Goal: Task Accomplishment & Management: Use online tool/utility

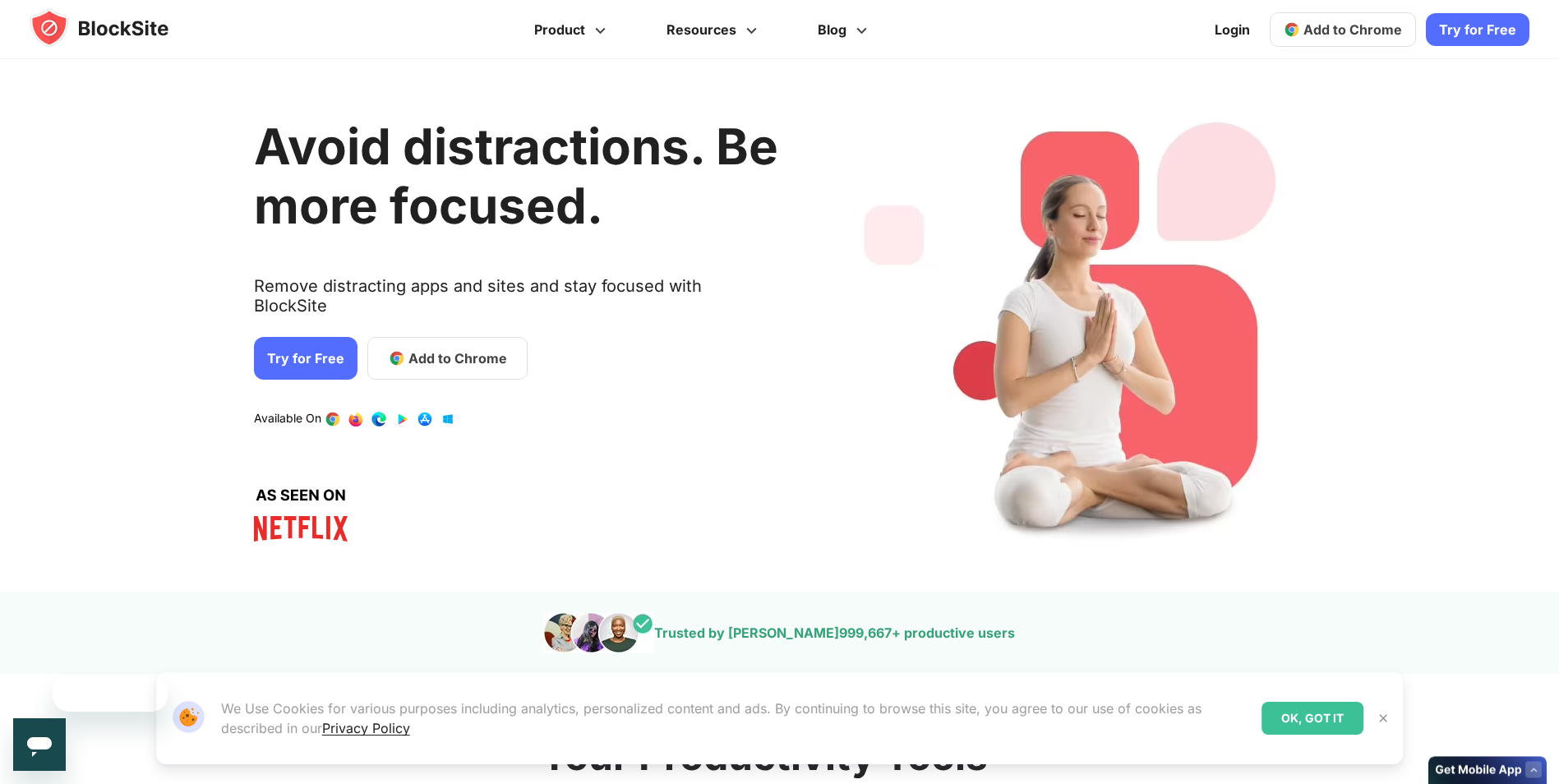
click at [283, 337] on link "Try for Free" at bounding box center [305, 359] width 103 height 43
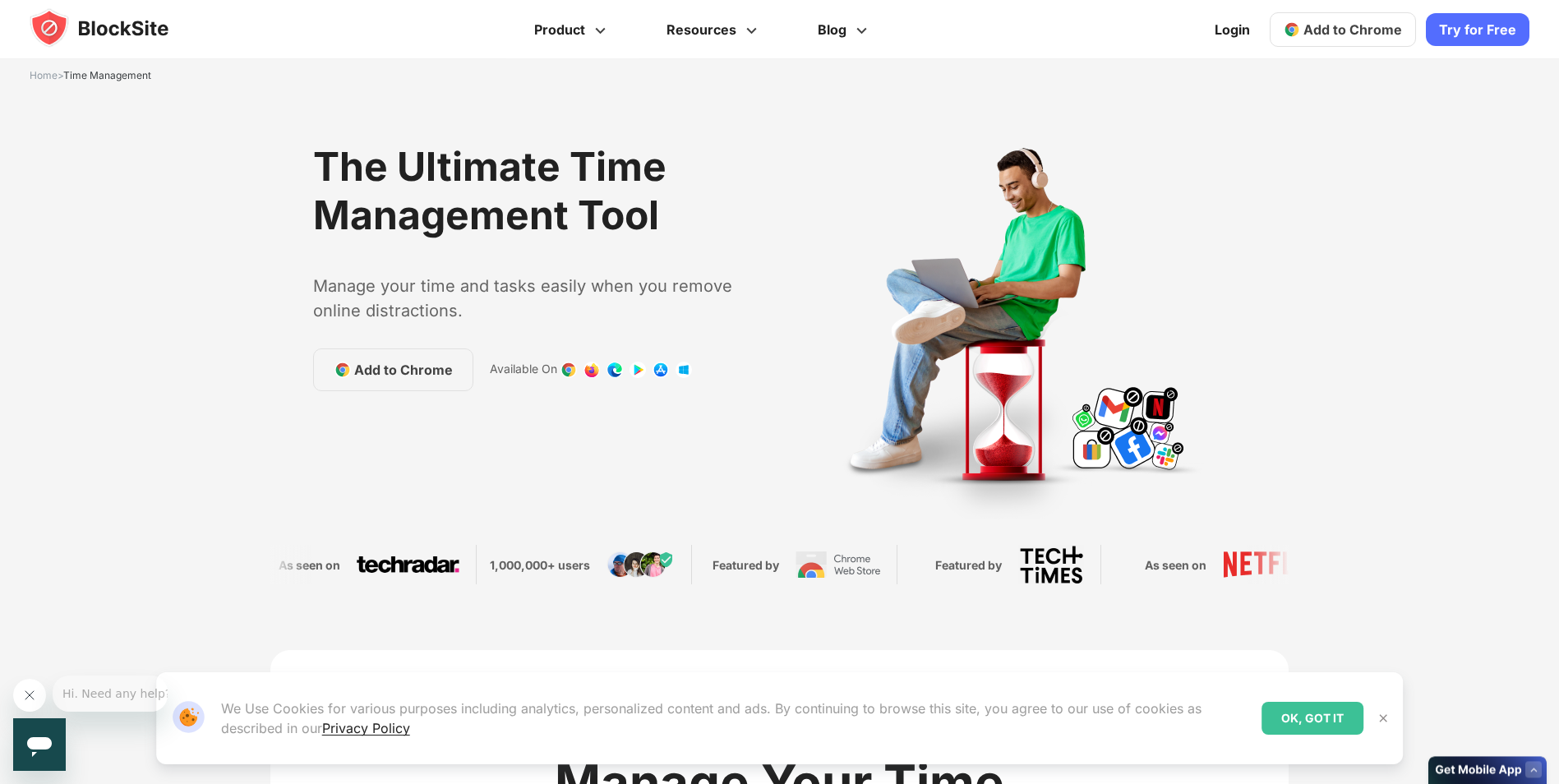
click at [1447, 35] on link "Try for Free" at bounding box center [1477, 30] width 103 height 33
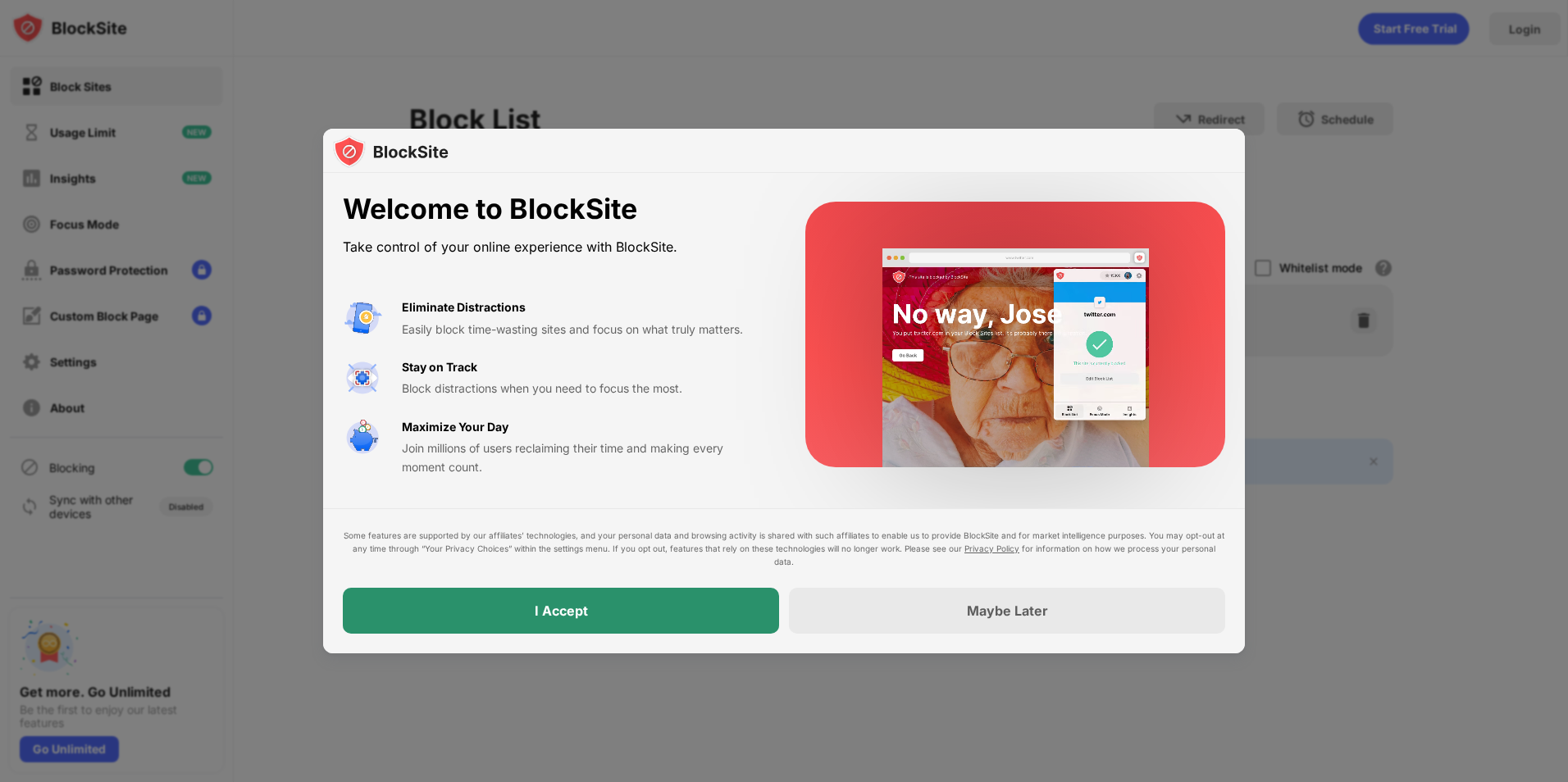
click at [533, 603] on div "I Accept" at bounding box center [561, 611] width 436 height 46
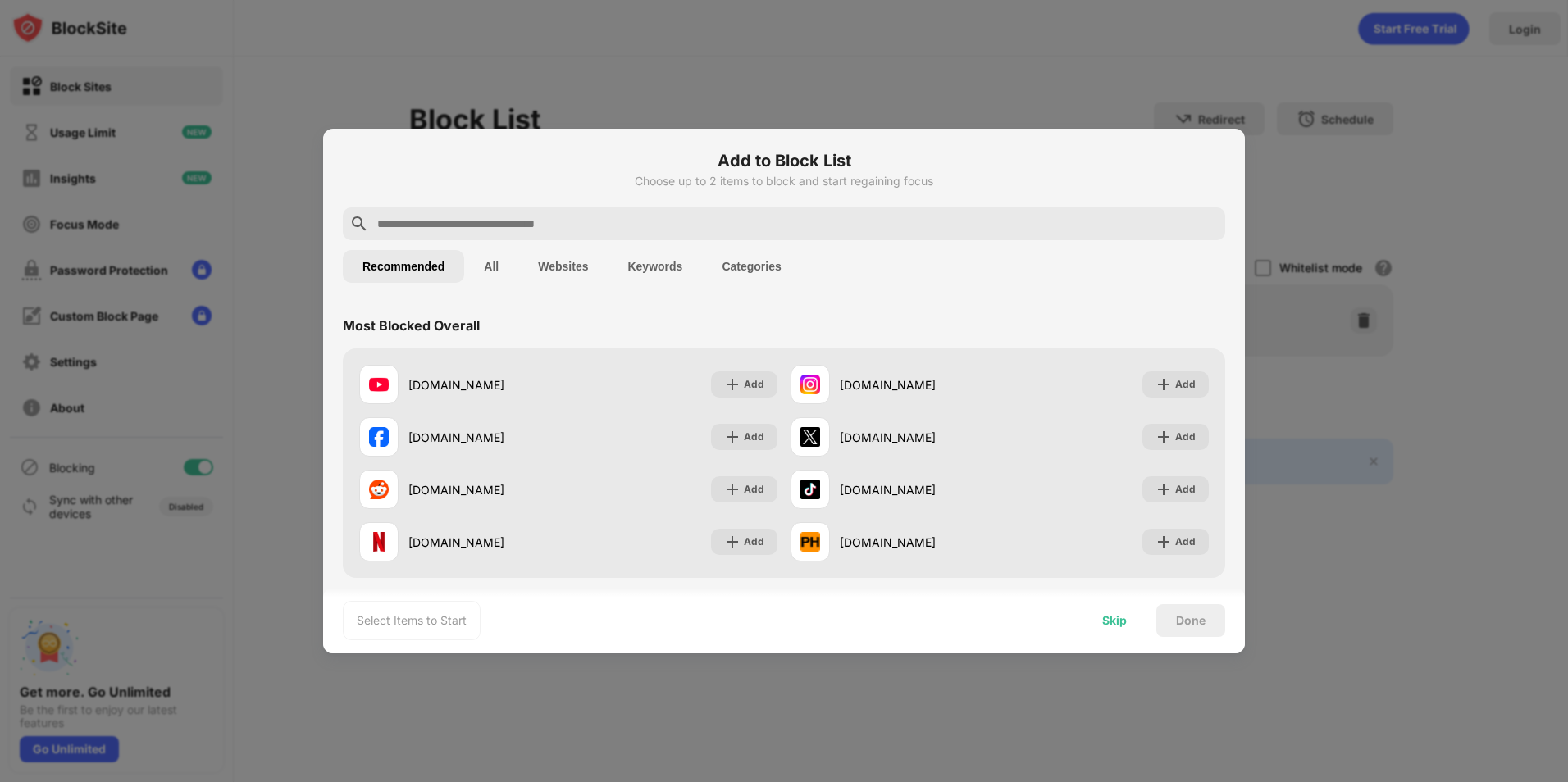
click at [1130, 622] on div "Skip" at bounding box center [1115, 620] width 64 height 33
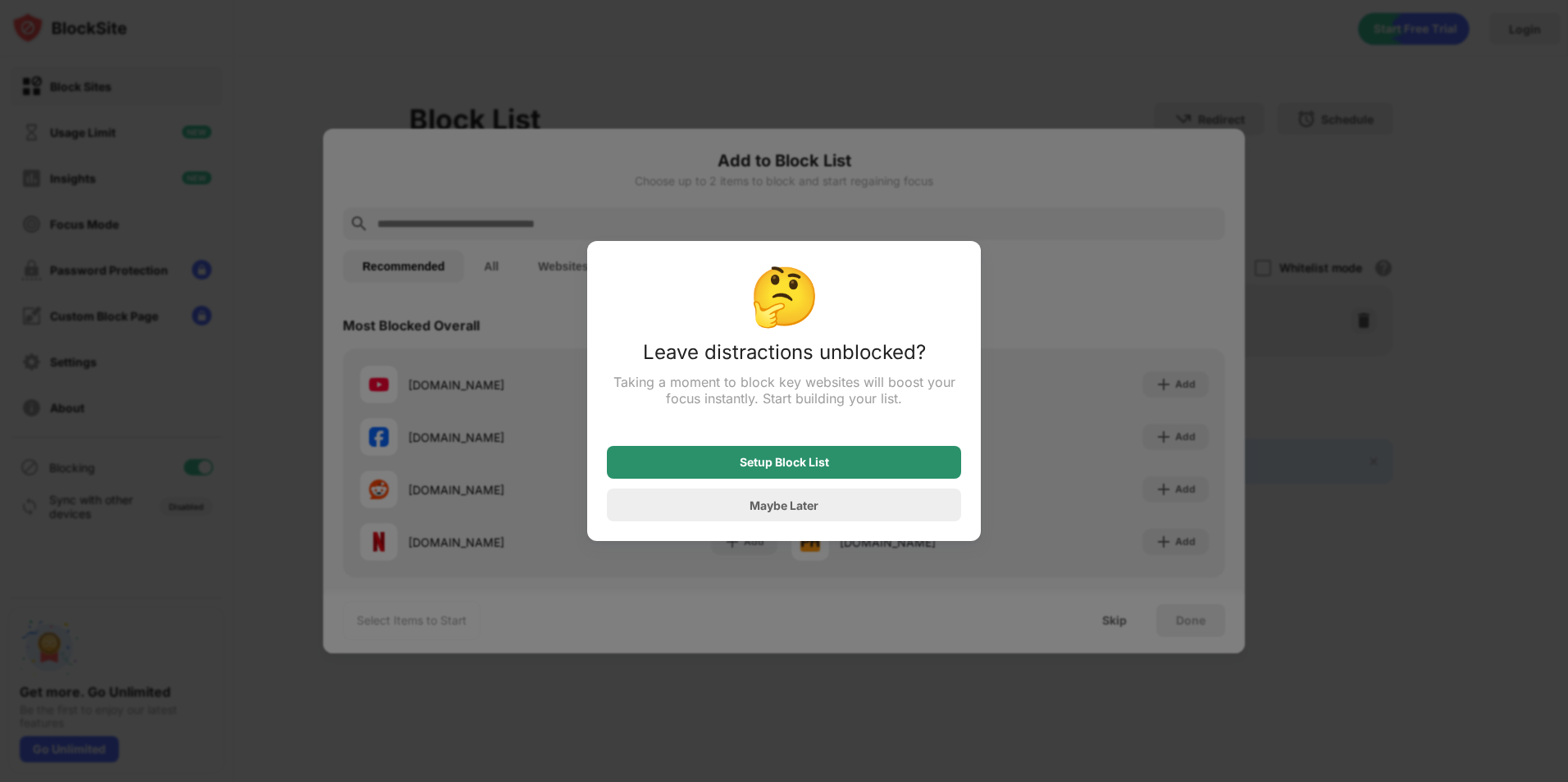
click at [807, 468] on div "Setup Block List" at bounding box center [784, 462] width 89 height 13
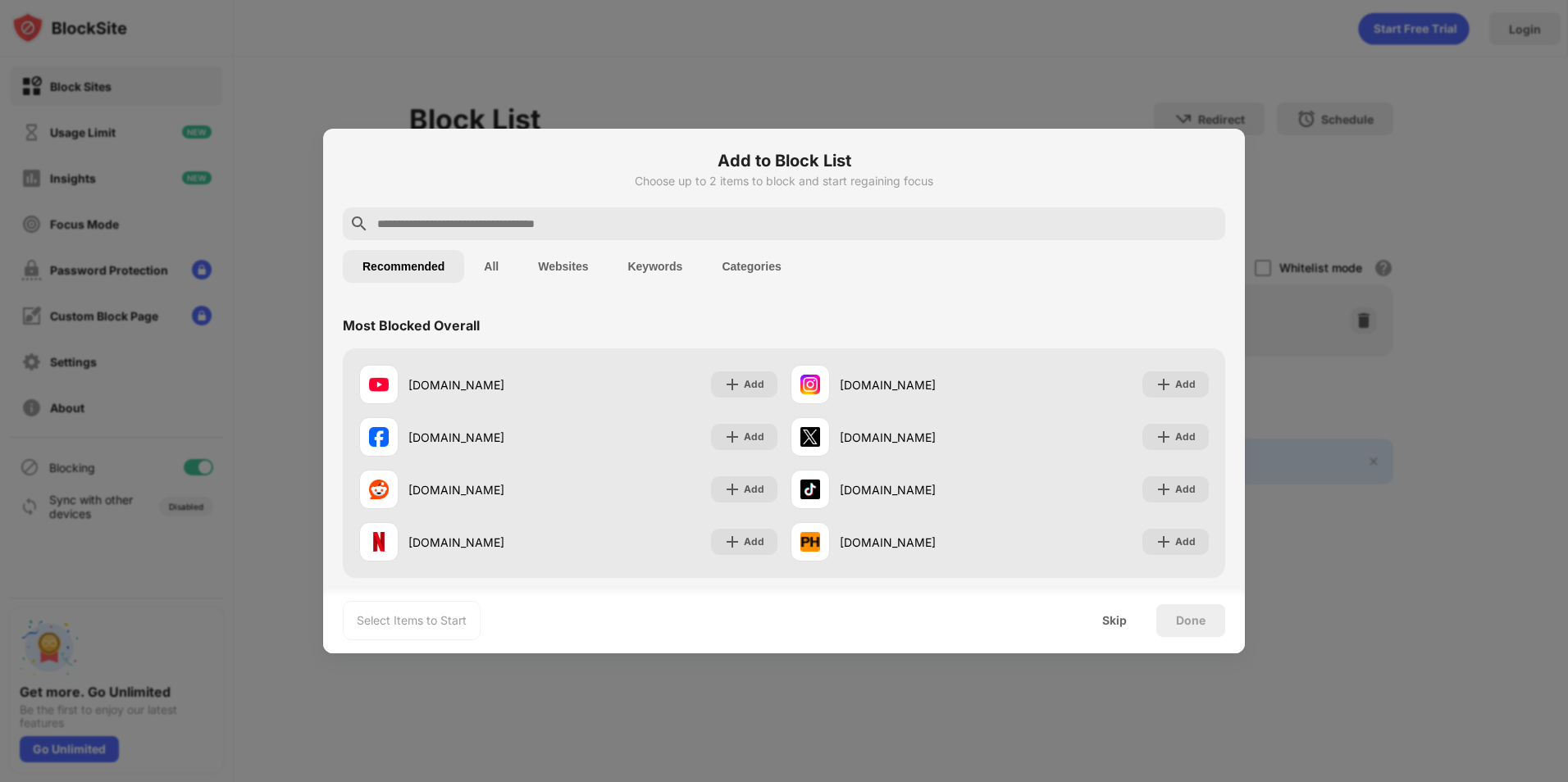
click at [589, 221] on input "text" at bounding box center [797, 224] width 843 height 20
click at [769, 221] on input "text" at bounding box center [797, 224] width 843 height 20
paste input "**********"
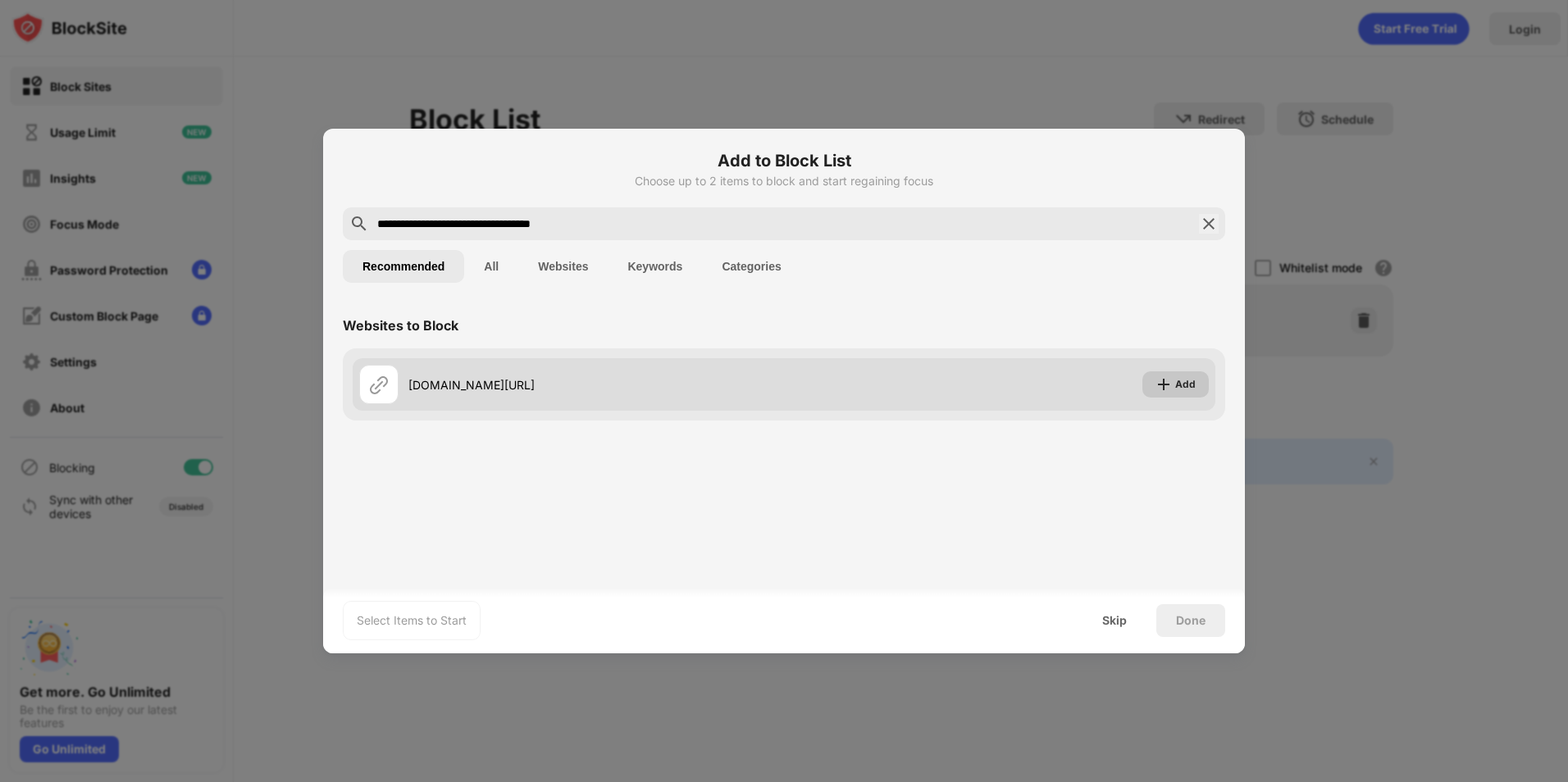
type input "**********"
click at [1195, 380] on div "Add" at bounding box center [1175, 385] width 67 height 26
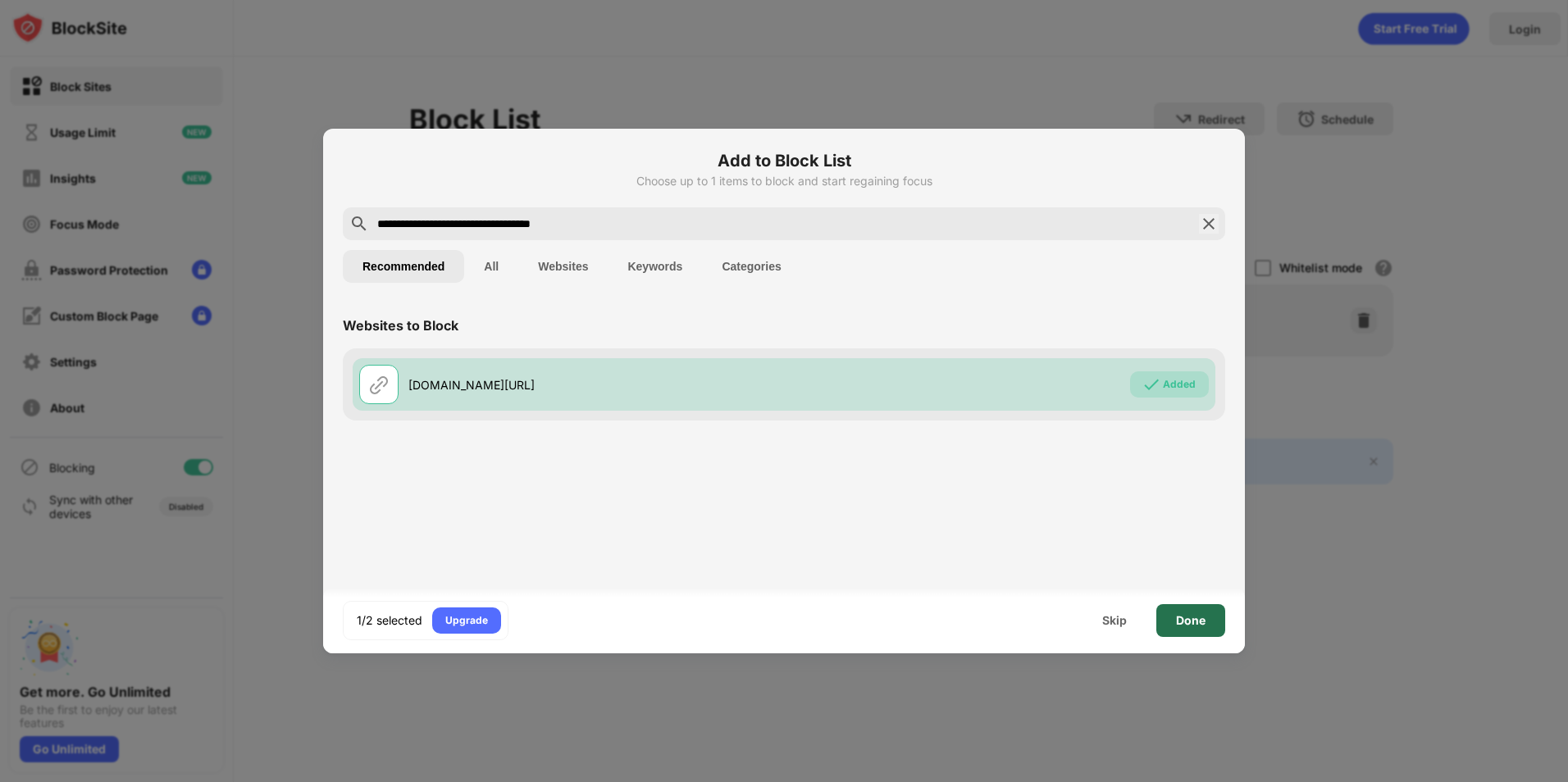
click at [1180, 622] on div "Done" at bounding box center [1190, 620] width 30 height 13
